Goal: Task Accomplishment & Management: Manage account settings

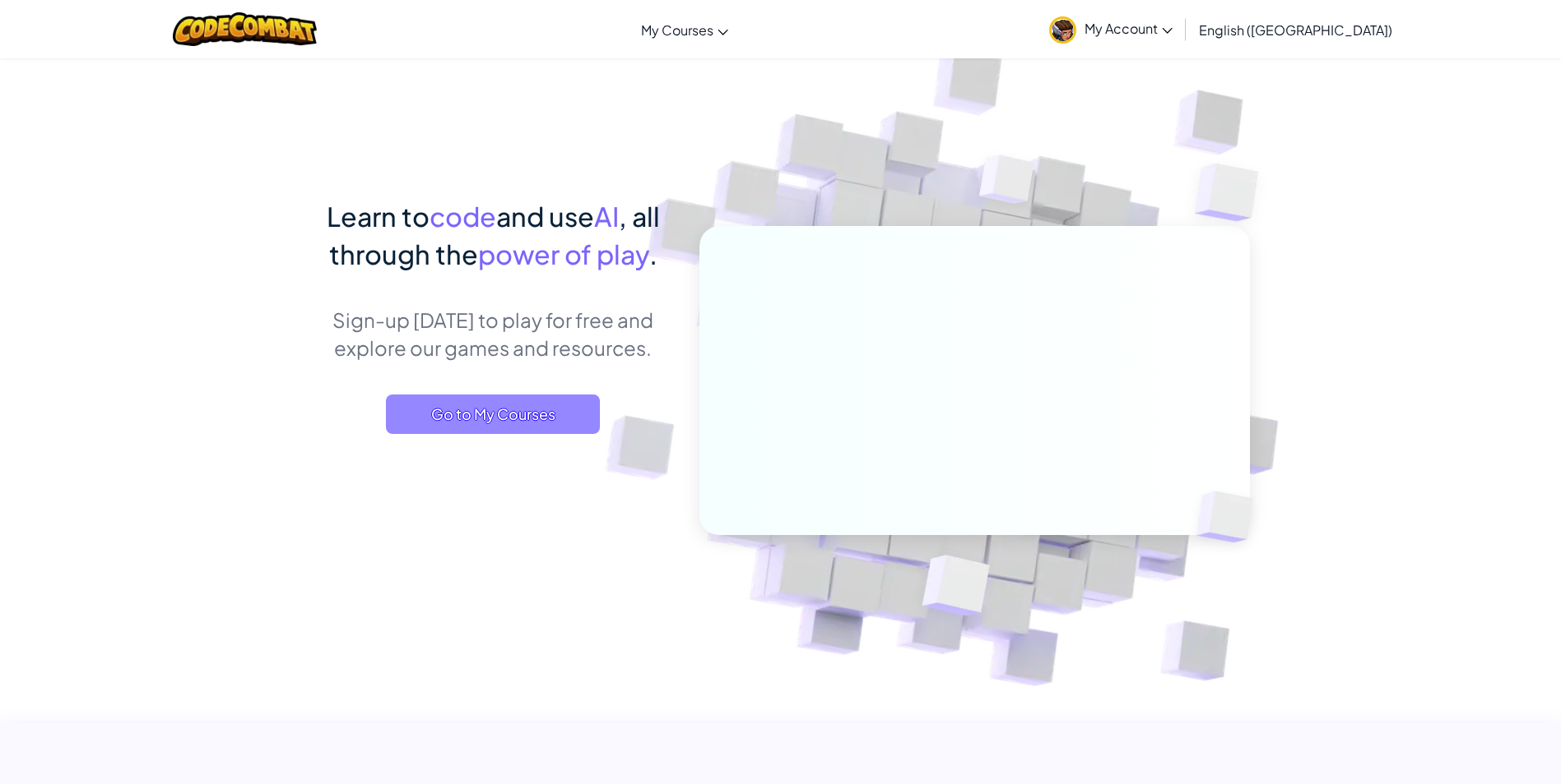
click at [466, 409] on span "Go to My Courses" at bounding box center [493, 414] width 214 height 40
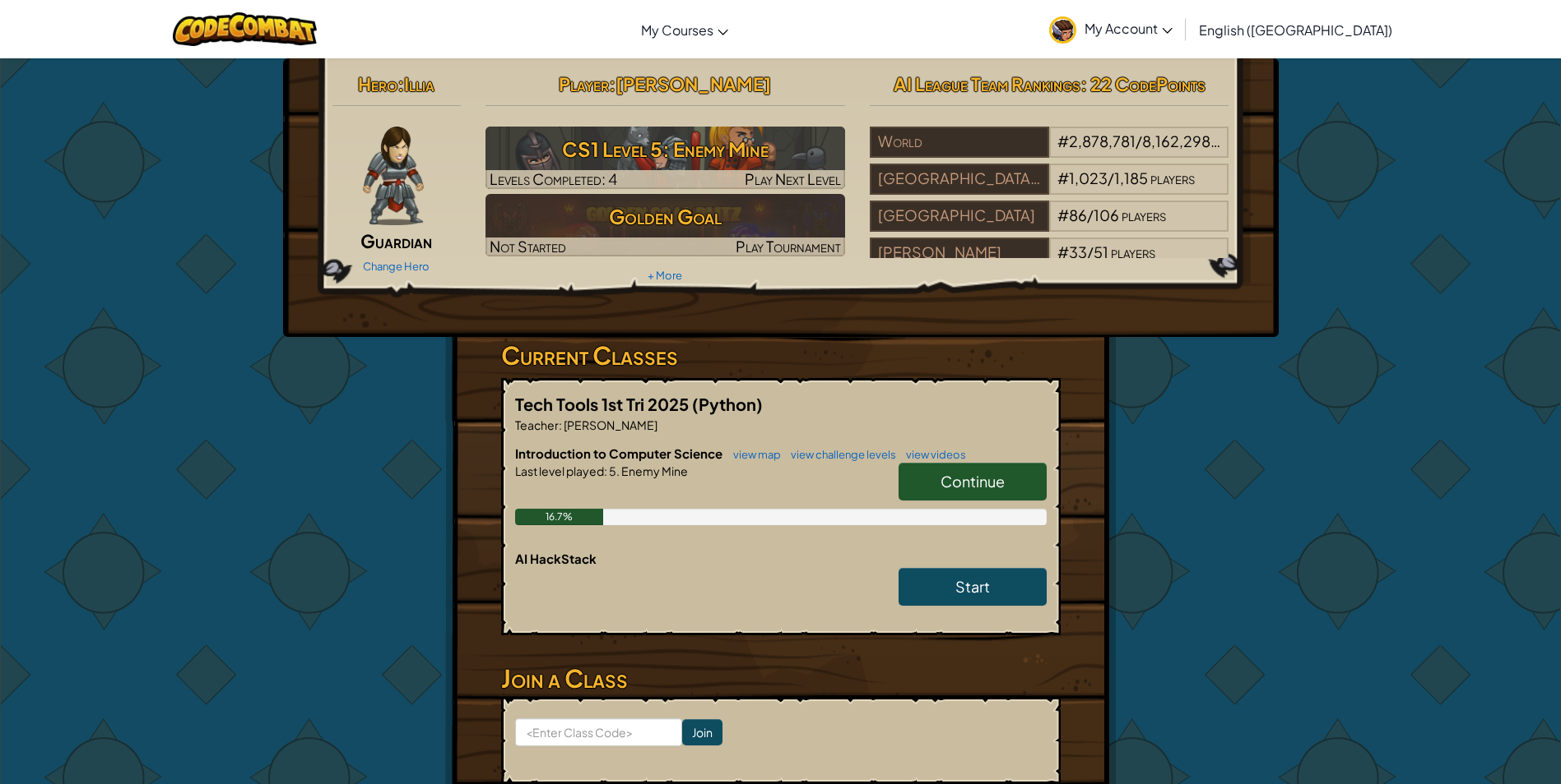
click at [411, 258] on div "Change Hero" at bounding box center [397, 265] width 129 height 26
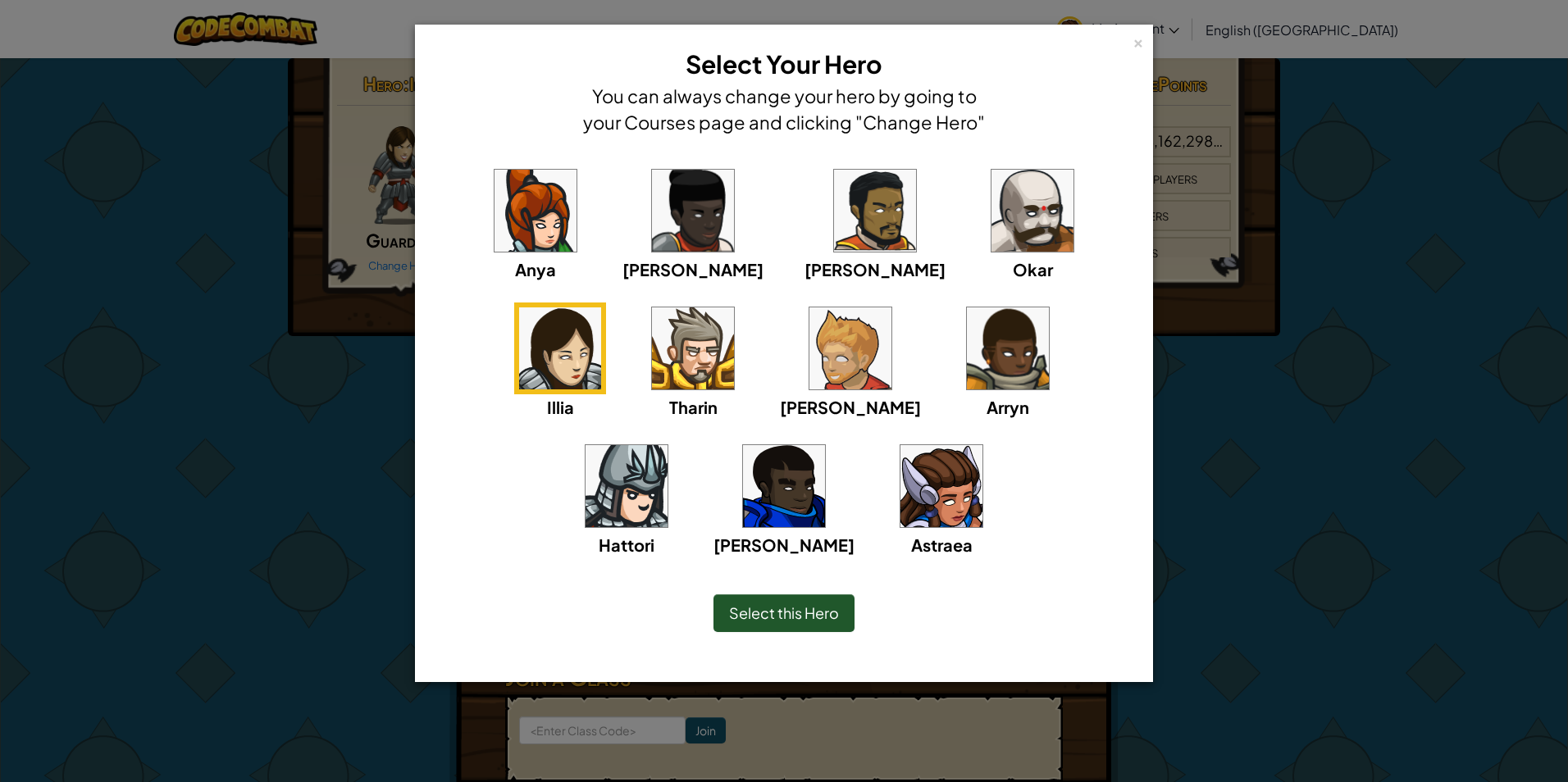
click at [900, 516] on img at bounding box center [941, 486] width 82 height 82
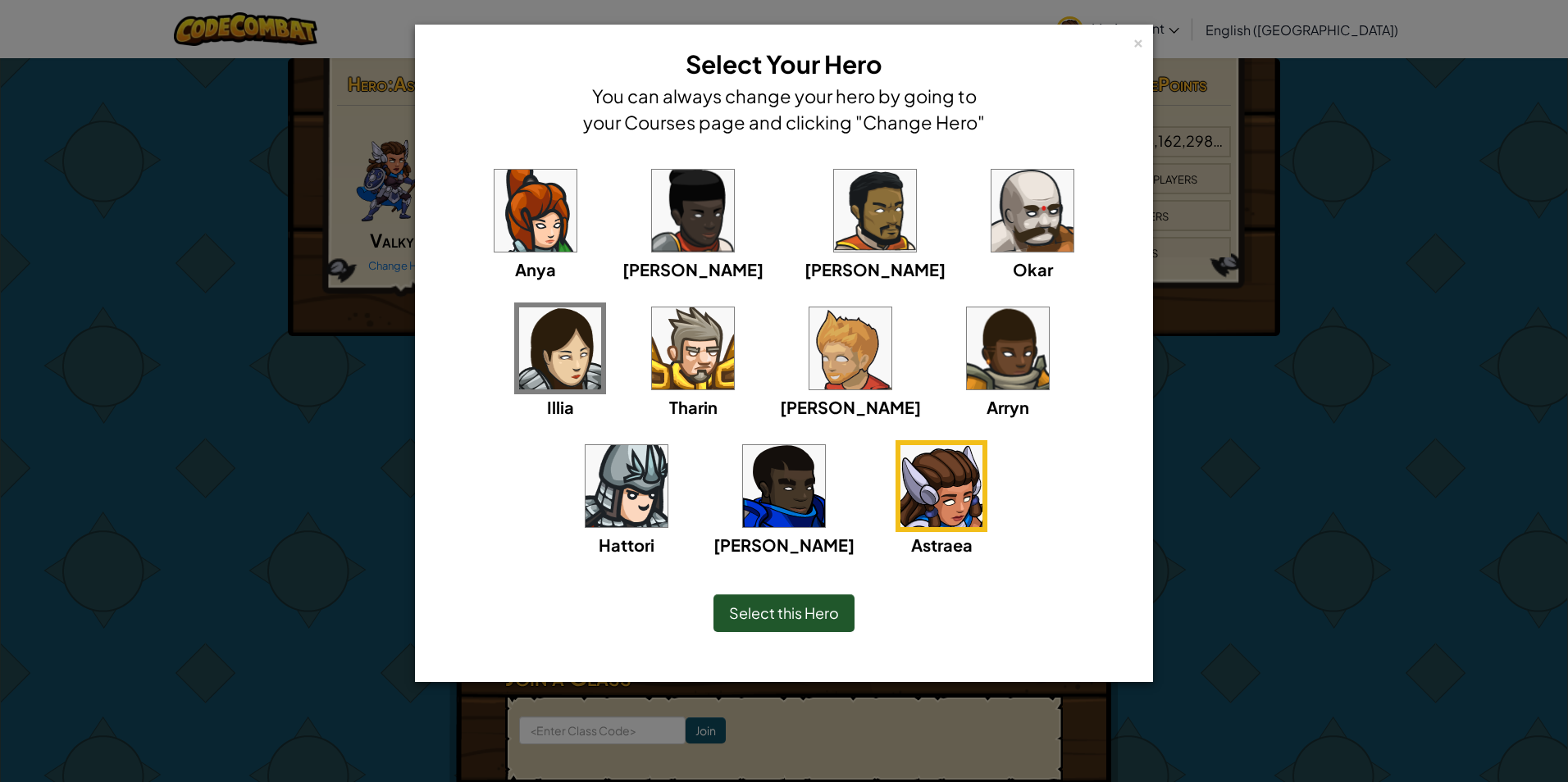
click at [816, 620] on span "Select this Hero" at bounding box center [784, 614] width 110 height 19
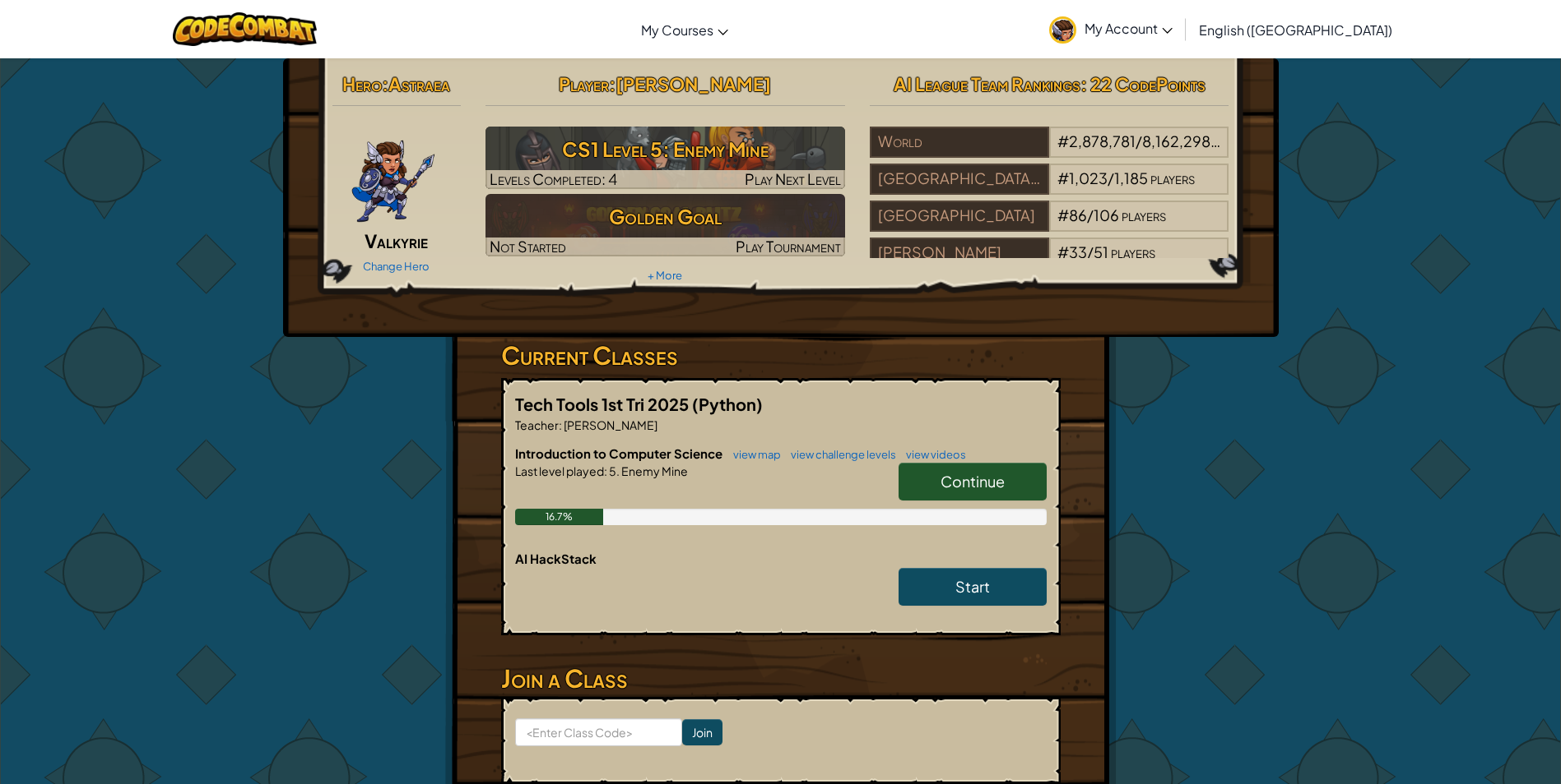
click at [356, 231] on div "Hero : Astraea Valkyrie Change Hero" at bounding box center [397, 173] width 153 height 212
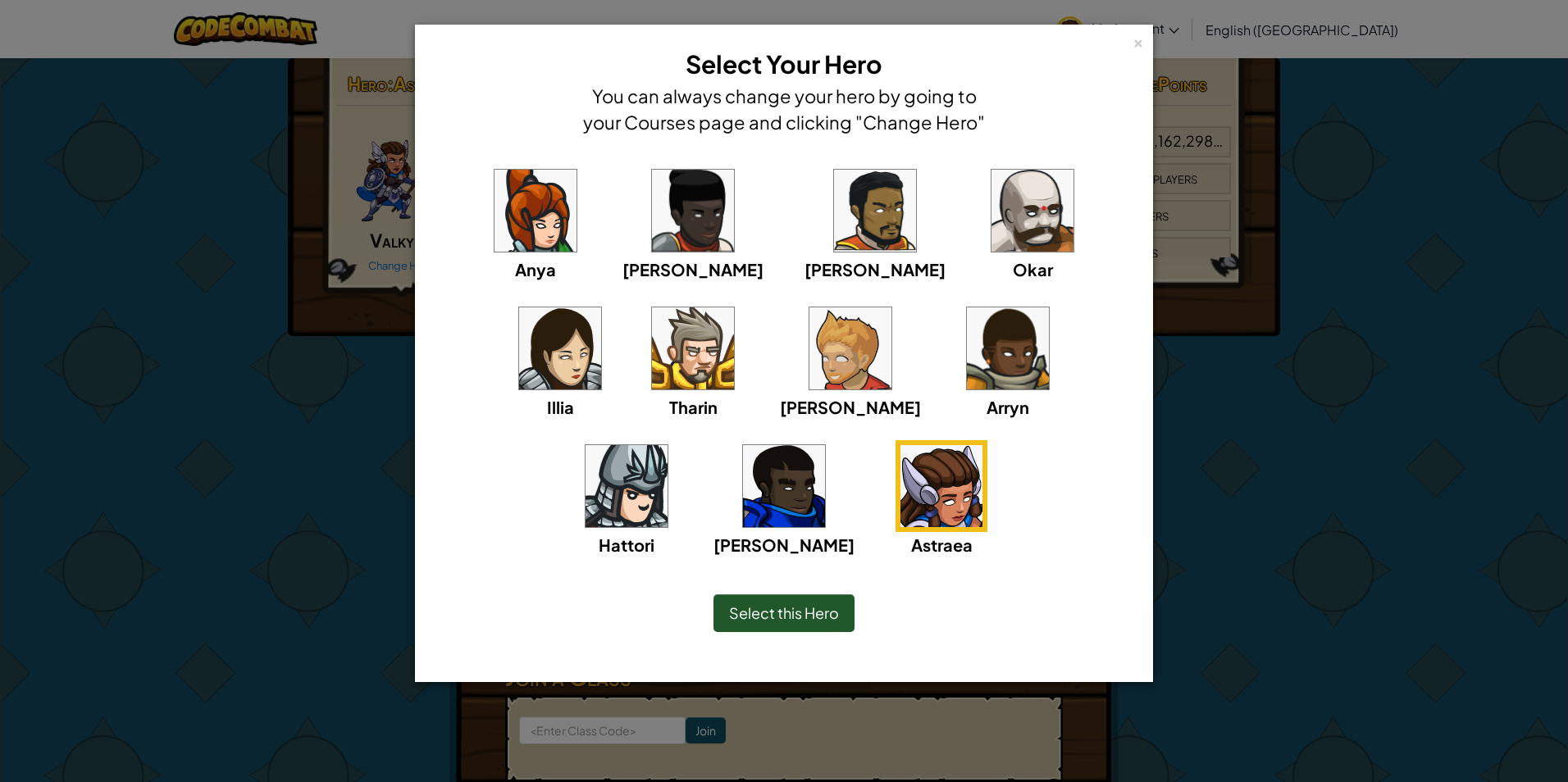
click at [900, 511] on img at bounding box center [941, 486] width 82 height 82
click at [900, 513] on img at bounding box center [941, 486] width 82 height 82
click at [900, 517] on img at bounding box center [941, 486] width 82 height 82
drag, startPoint x: 794, startPoint y: 599, endPoint x: 787, endPoint y: 610, distance: 13.0
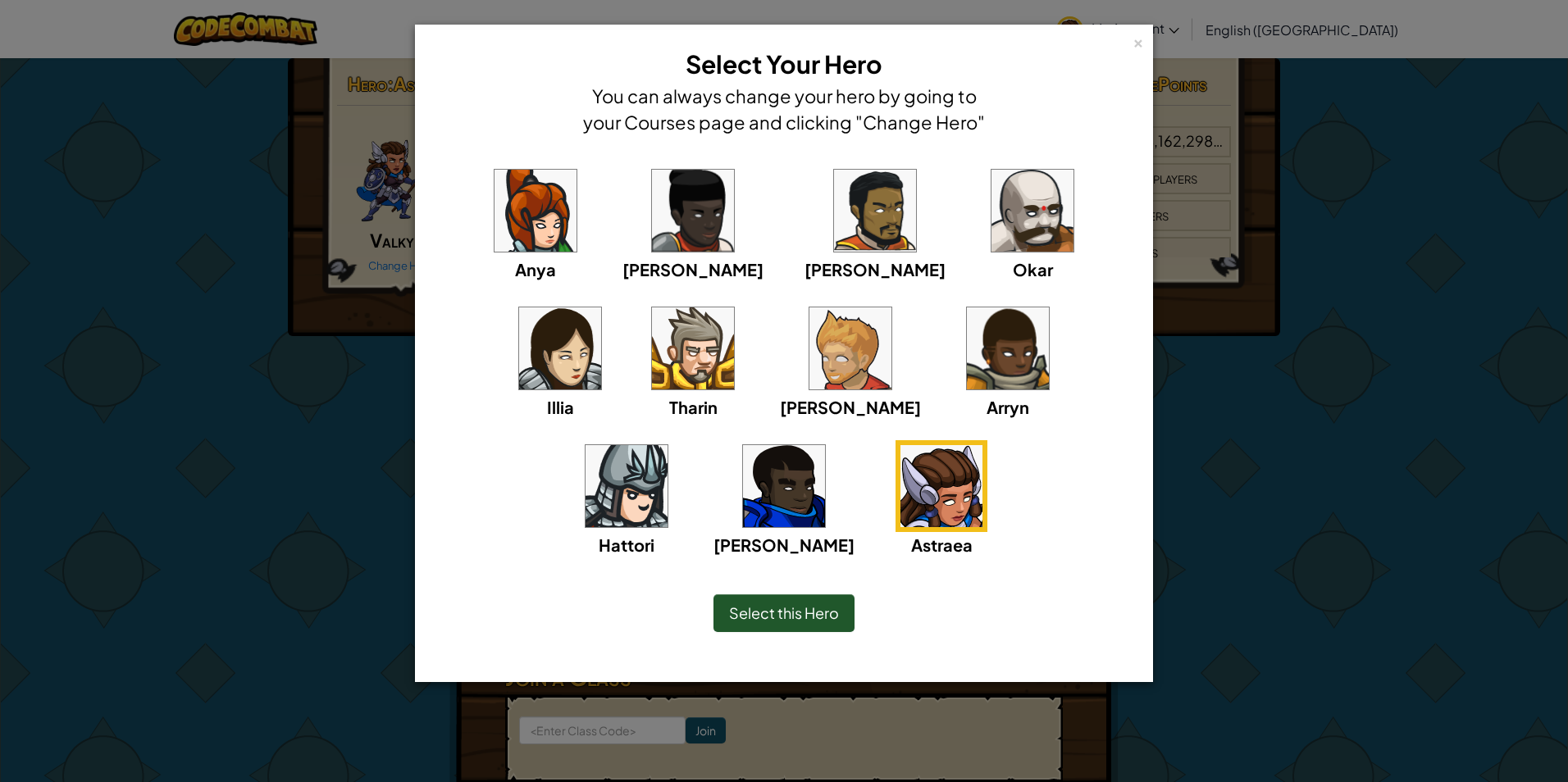
click at [787, 610] on div "Select this Hero" at bounding box center [783, 613] width 670 height 70
click at [778, 608] on span "Select this Hero" at bounding box center [784, 614] width 110 height 19
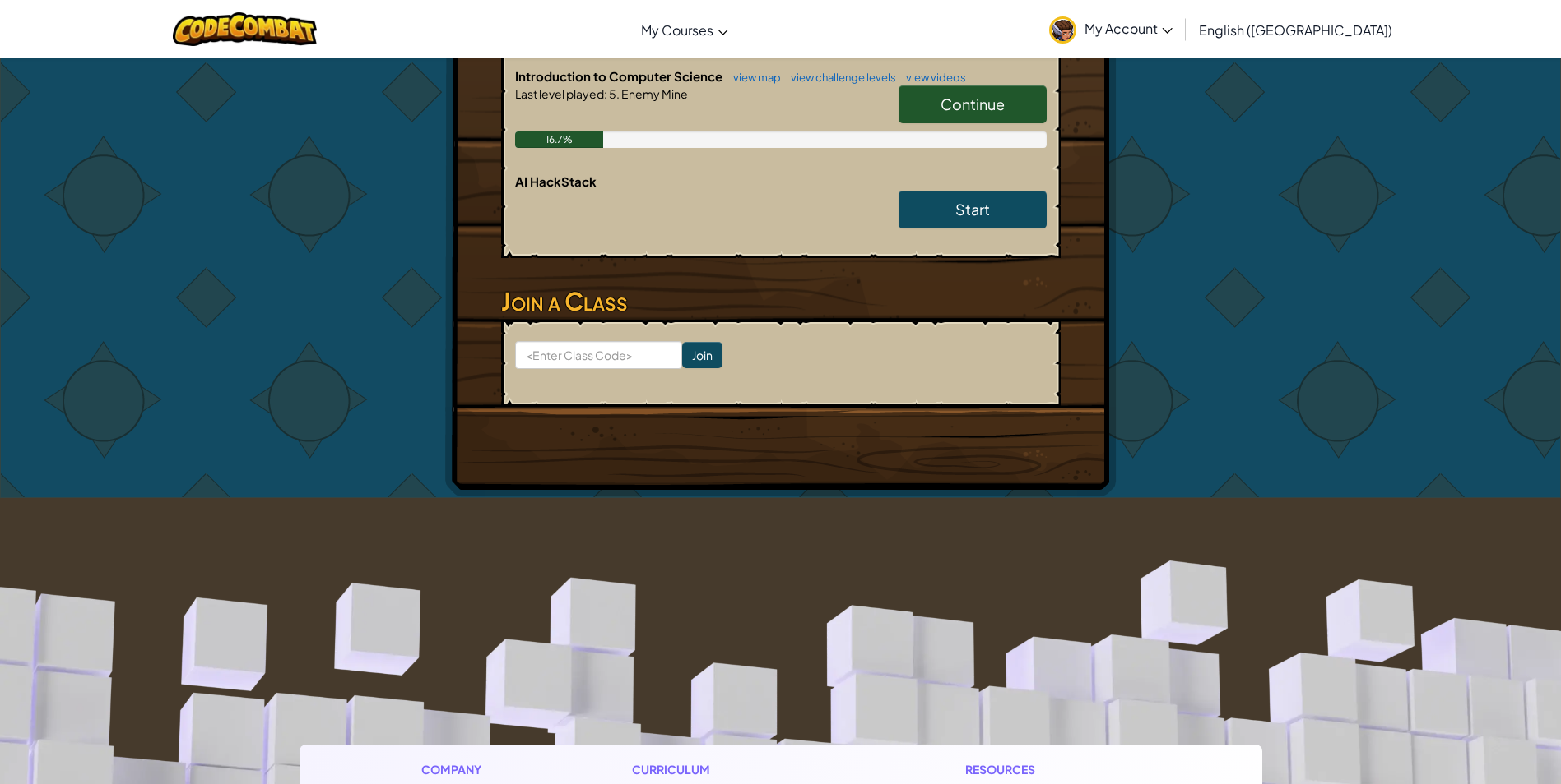
scroll to position [369, 0]
